Goal: Obtain resource: Obtain resource

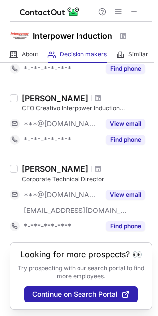
scroll to position [482, 0]
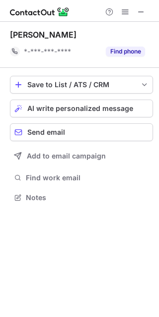
scroll to position [191, 159]
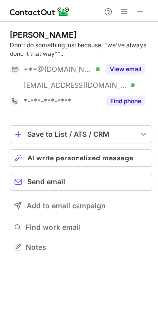
scroll to position [240, 158]
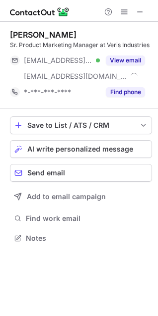
scroll to position [231, 158]
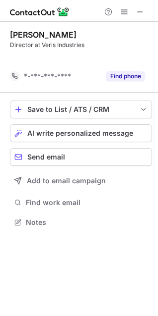
scroll to position [200, 158]
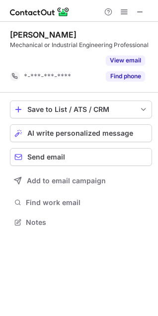
scroll to position [200, 158]
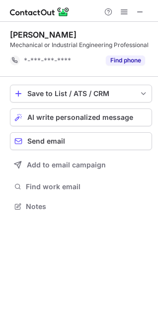
scroll to position [200, 158]
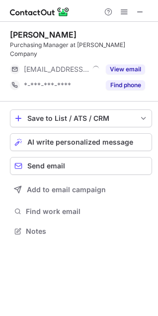
scroll to position [216, 158]
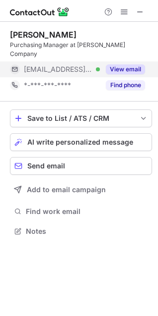
click at [136, 64] on button "View email" at bounding box center [125, 69] width 39 height 10
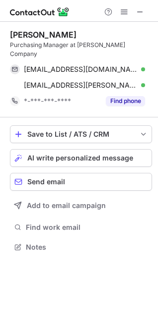
scroll to position [231, 158]
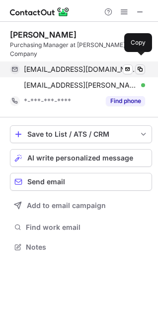
click at [140, 65] on span at bounding box center [140, 69] width 8 height 8
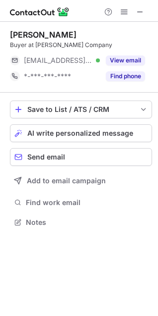
scroll to position [216, 158]
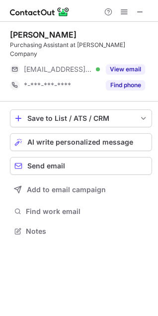
scroll to position [216, 158]
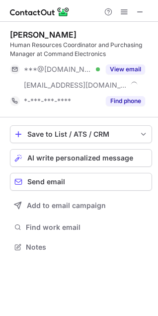
scroll to position [240, 158]
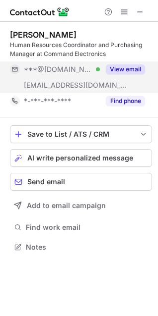
click at [120, 72] on button "View email" at bounding box center [125, 69] width 39 height 10
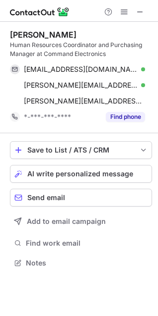
scroll to position [256, 158]
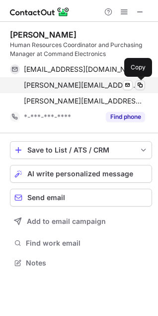
click at [140, 85] on span at bounding box center [140, 85] width 8 height 8
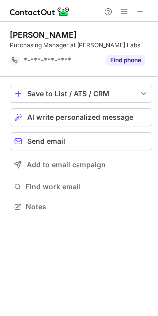
scroll to position [200, 158]
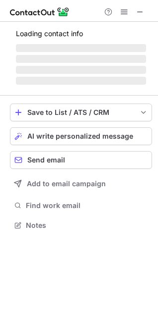
scroll to position [216, 158]
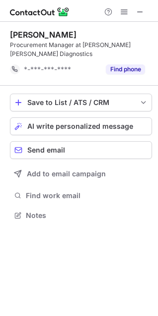
scroll to position [209, 158]
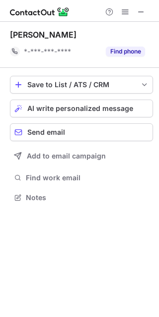
scroll to position [191, 159]
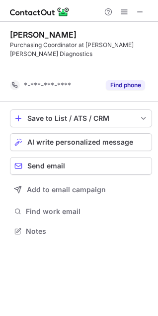
scroll to position [209, 158]
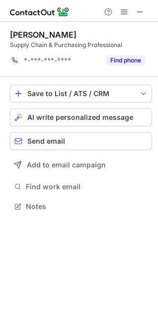
scroll to position [200, 158]
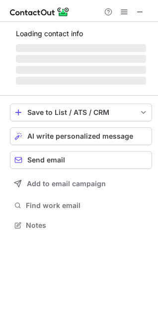
scroll to position [256, 158]
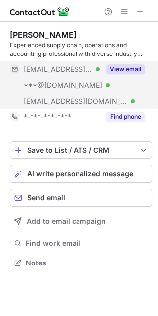
click at [123, 68] on button "View email" at bounding box center [125, 69] width 39 height 10
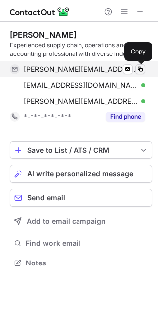
click at [140, 68] on span at bounding box center [140, 69] width 8 height 8
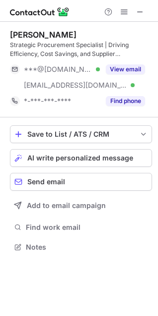
scroll to position [240, 158]
